Goal: Information Seeking & Learning: Understand process/instructions

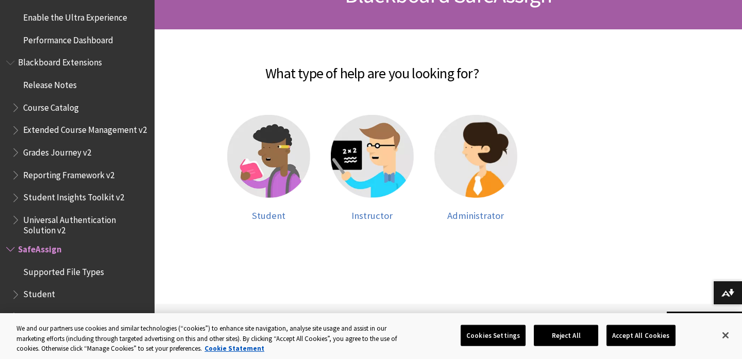
scroll to position [193, 0]
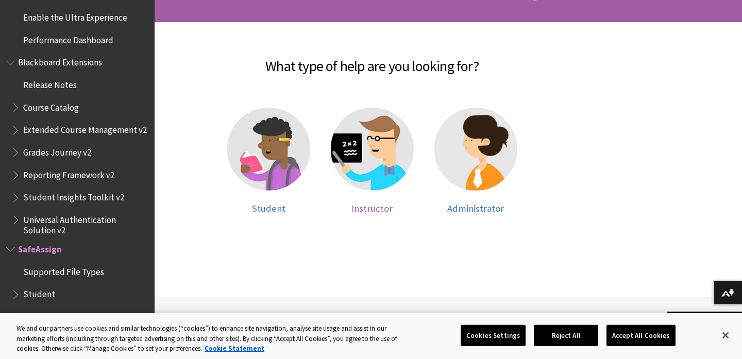
click at [351, 154] on img at bounding box center [372, 149] width 83 height 83
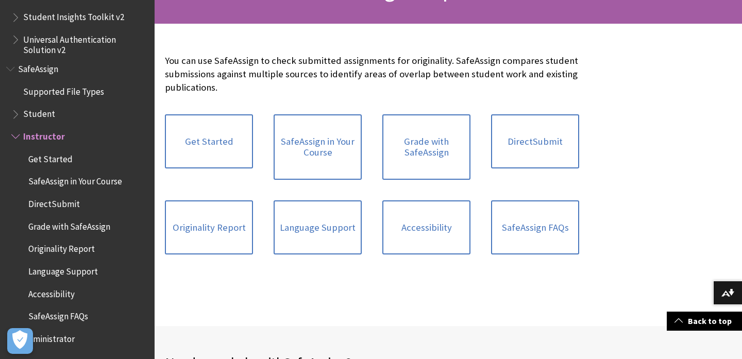
scroll to position [202, 0]
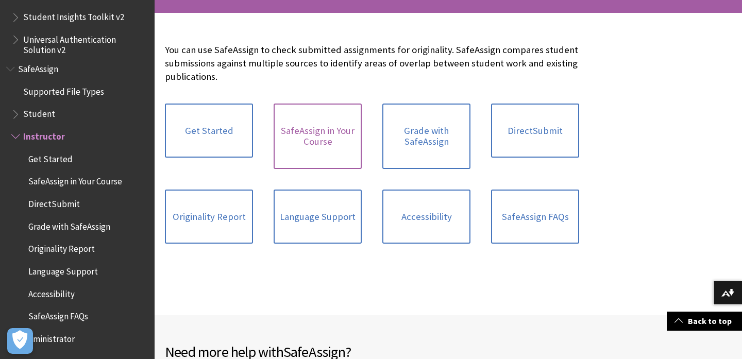
click at [345, 155] on link "SafeAssign in Your Course" at bounding box center [318, 136] width 88 height 65
